Goal: Task Accomplishment & Management: Use online tool/utility

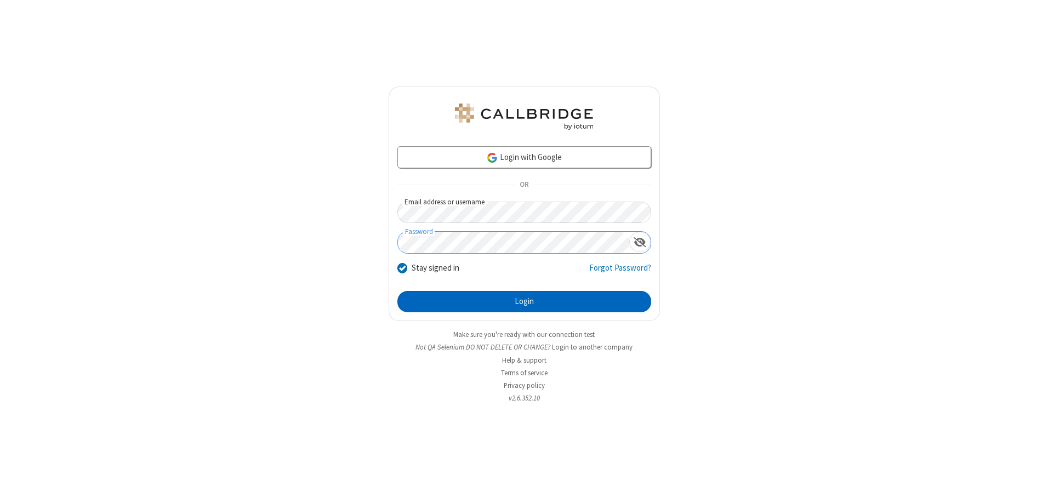
click at [524, 301] on button "Login" at bounding box center [524, 302] width 254 height 22
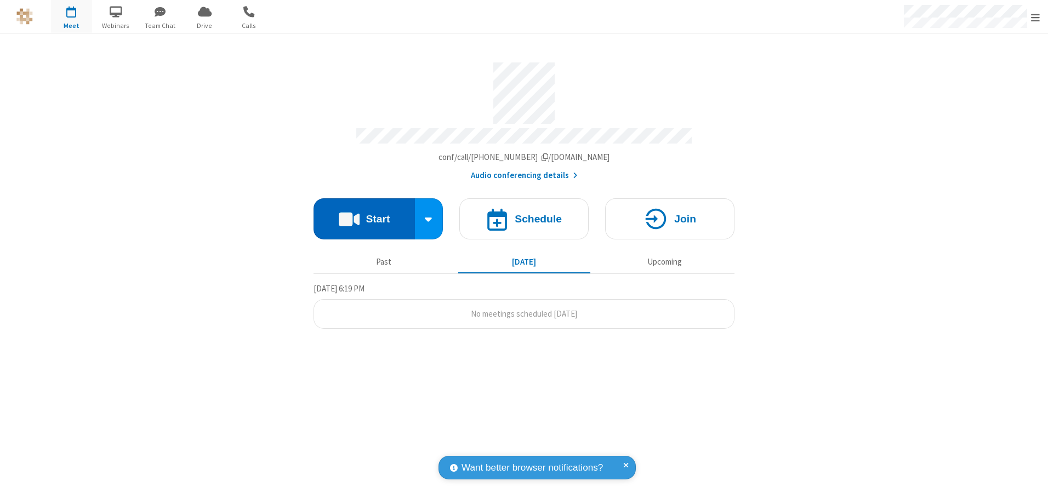
click at [364, 215] on button "Start" at bounding box center [363, 218] width 101 height 41
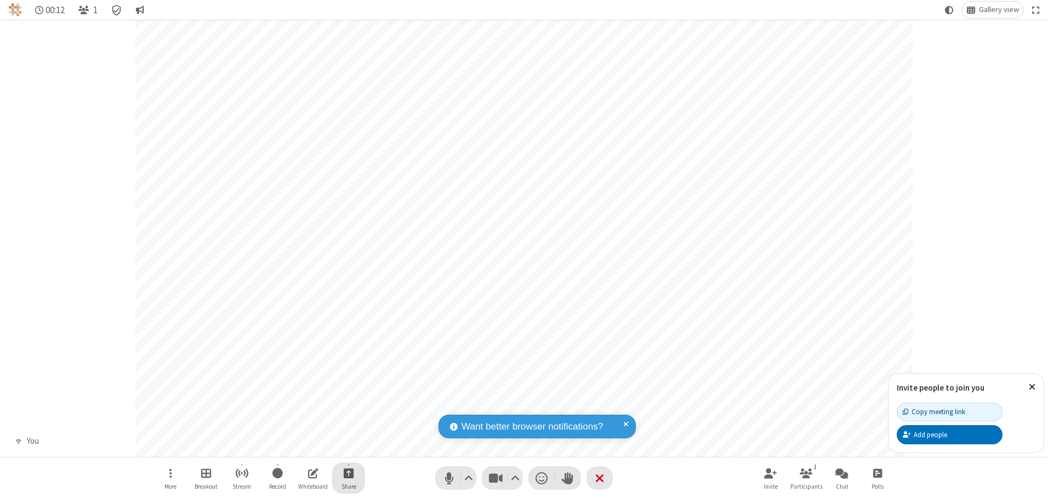
click at [349, 473] on span "Start sharing" at bounding box center [349, 473] width 10 height 14
click at [304, 447] on span "Share my screen" at bounding box center [304, 447] width 13 height 9
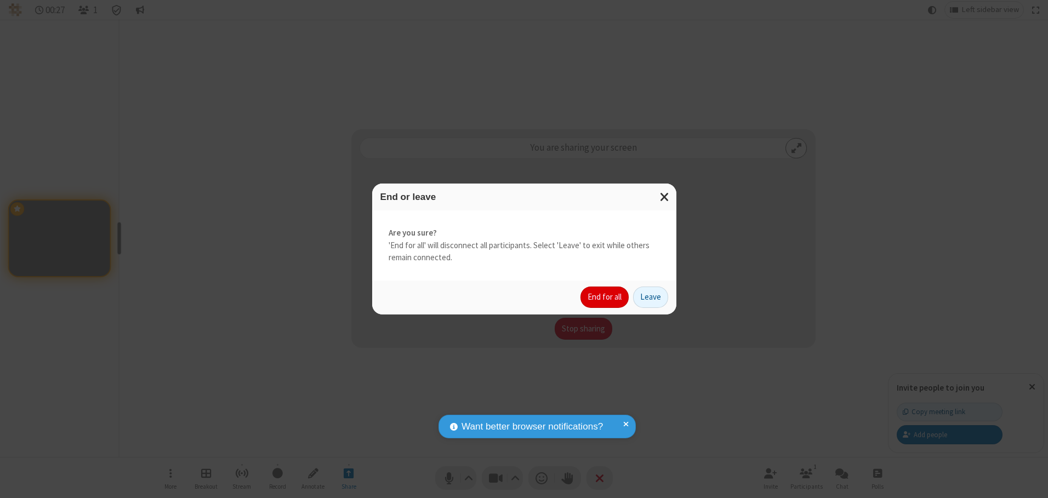
click at [605, 297] on button "End for all" at bounding box center [604, 298] width 48 height 22
